Goal: Information Seeking & Learning: Learn about a topic

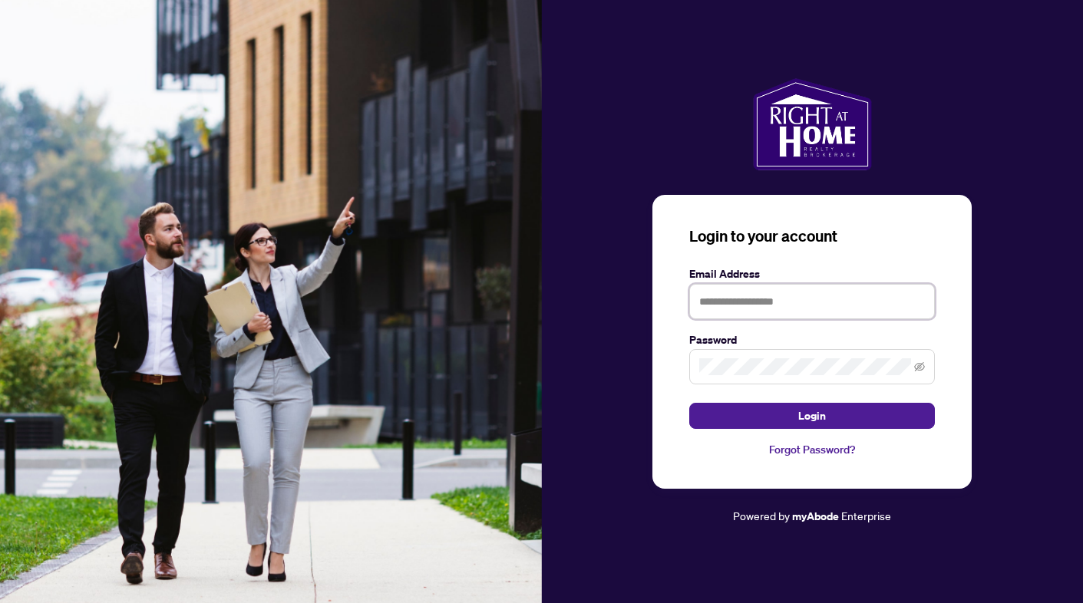
type input "**********"
click at [812, 416] on button "Login" at bounding box center [812, 416] width 246 height 26
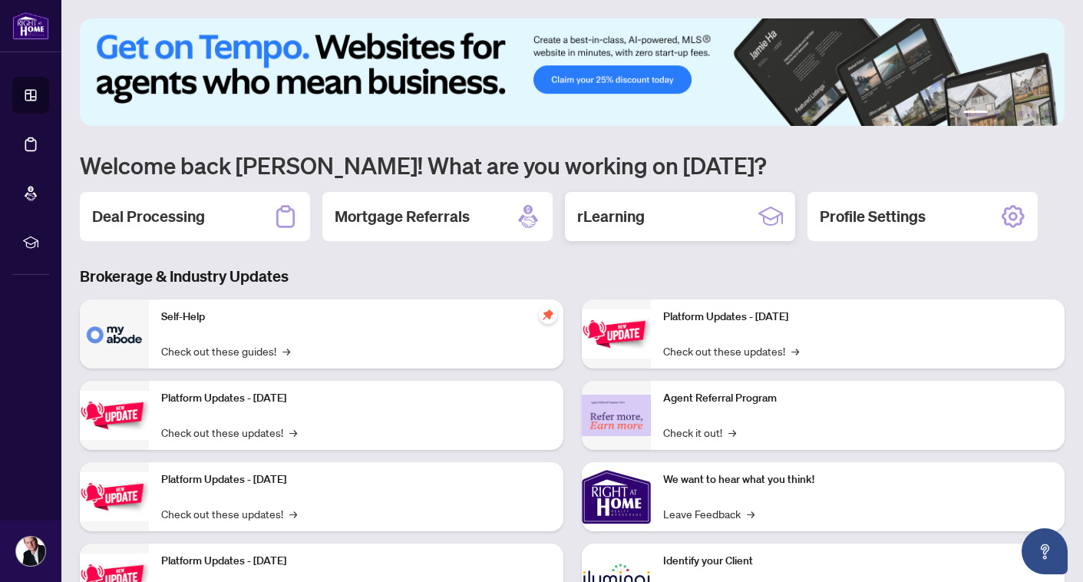
click at [707, 220] on div "rLearning" at bounding box center [680, 216] width 230 height 49
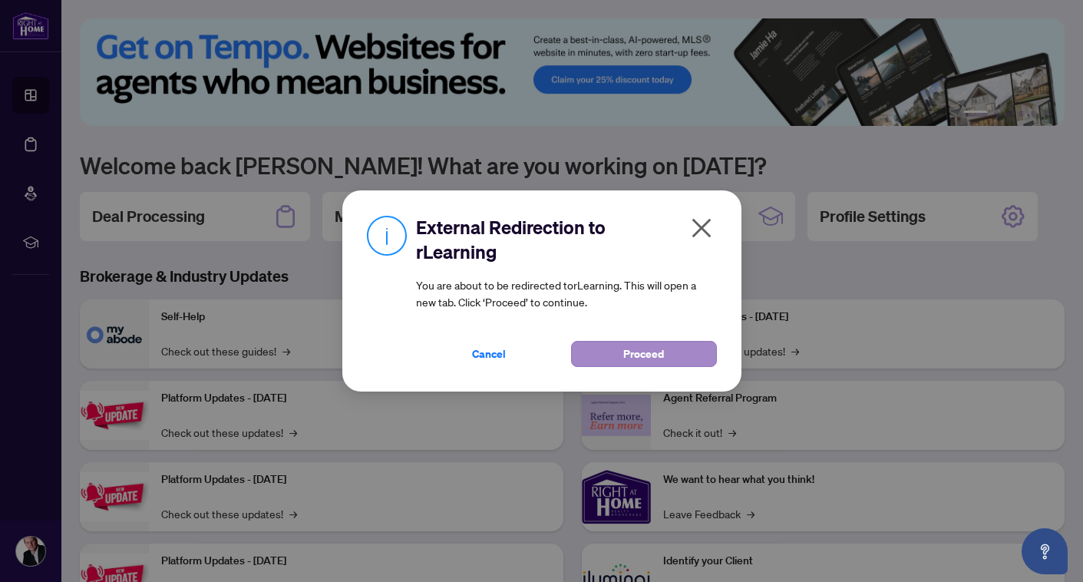
click at [685, 352] on button "Proceed" at bounding box center [644, 354] width 146 height 26
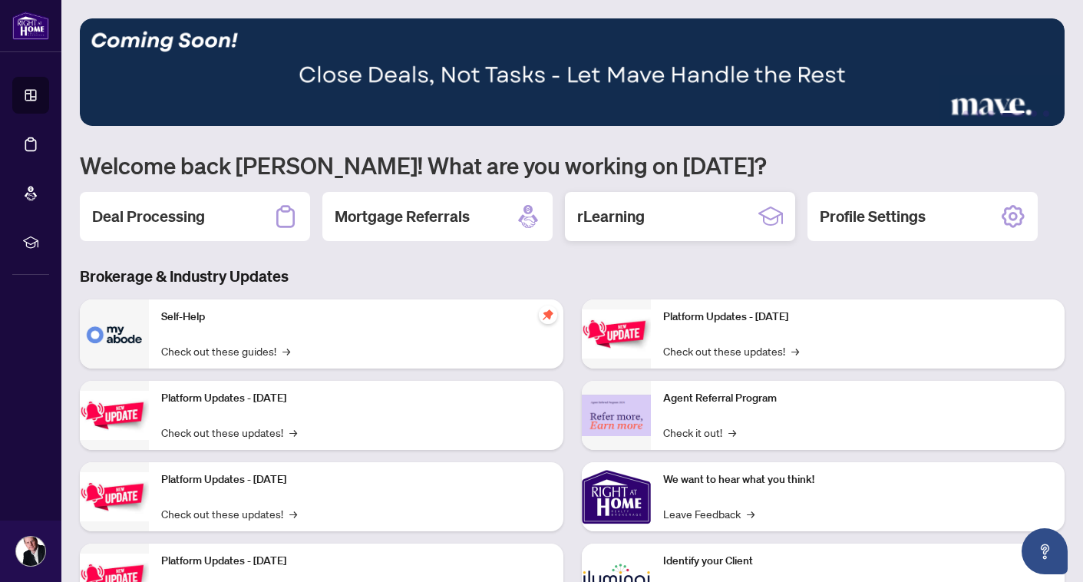
click at [682, 223] on div "rLearning" at bounding box center [680, 216] width 230 height 49
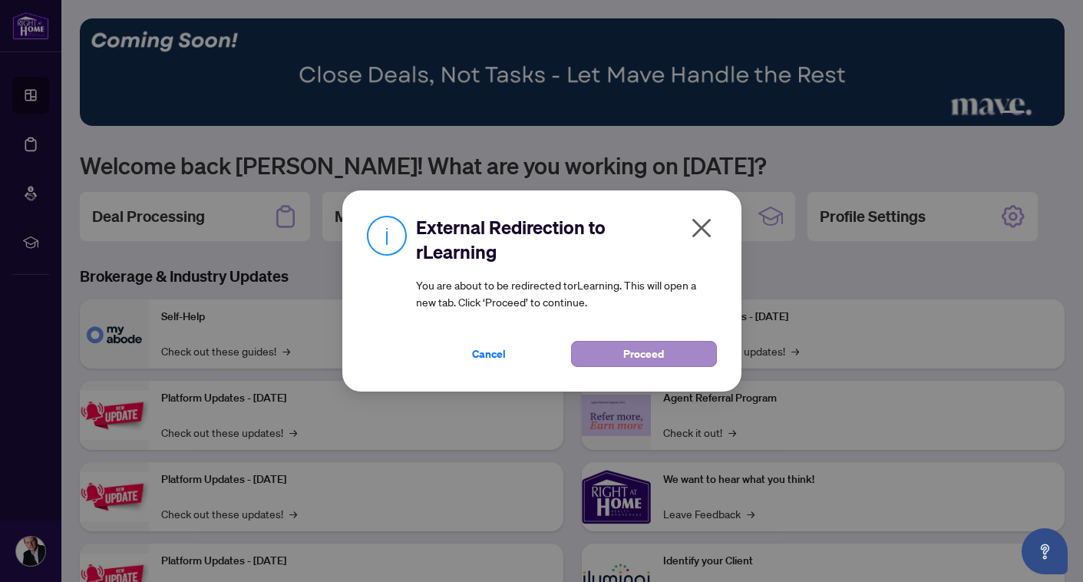
click at [642, 355] on span "Proceed" at bounding box center [643, 354] width 41 height 25
